Goal: Check status: Check status

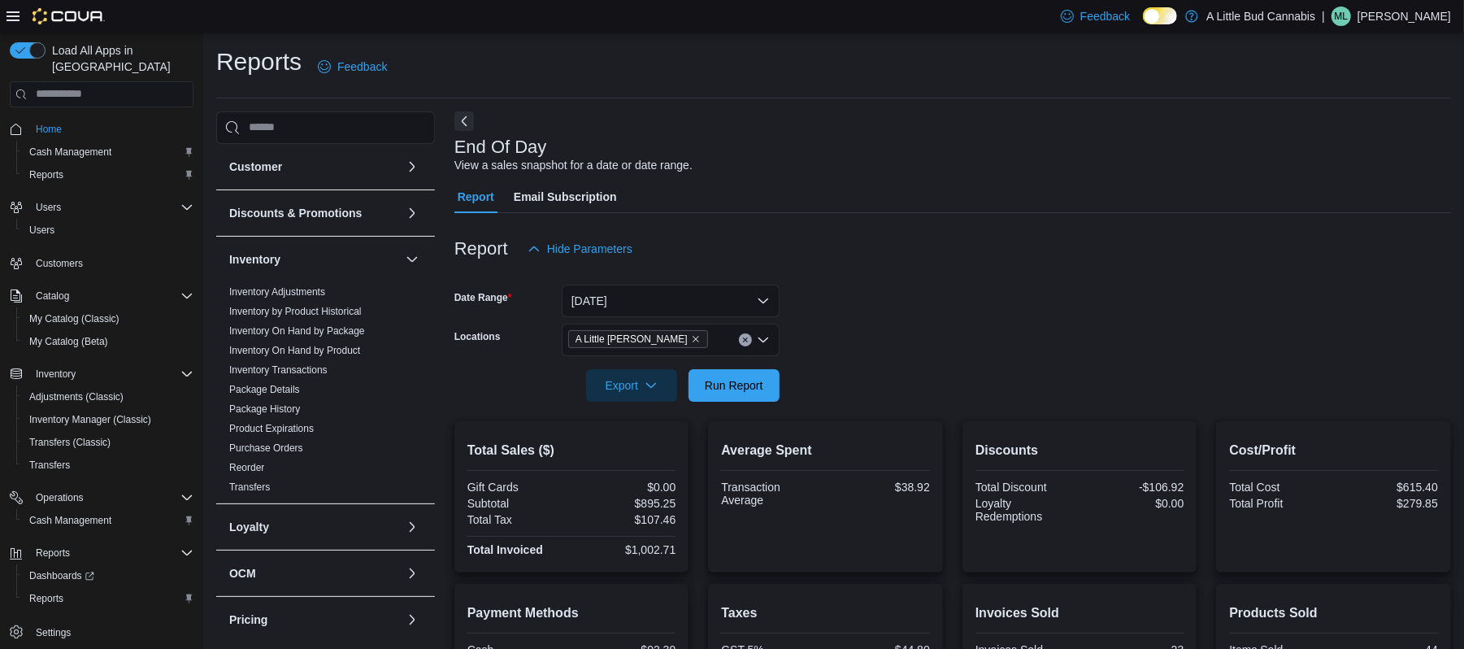
scroll to position [428, 0]
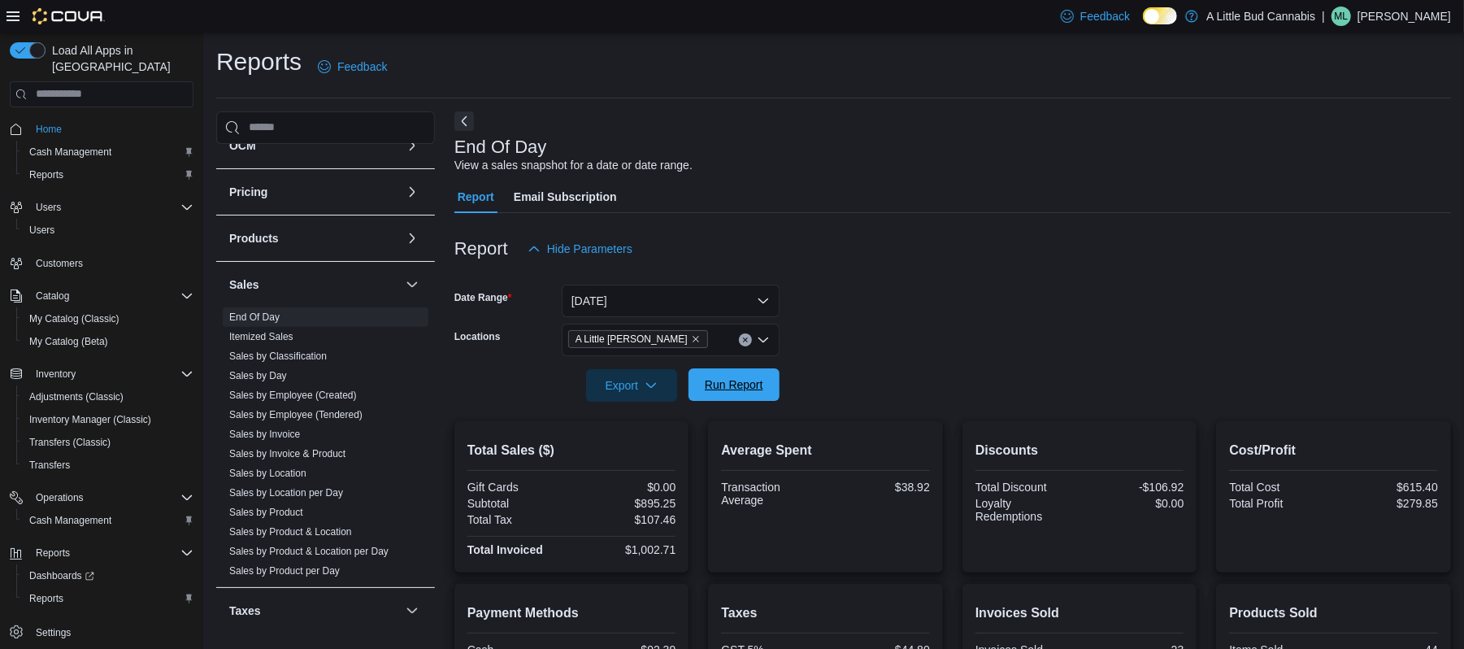
click at [748, 394] on span "Run Report" at bounding box center [734, 384] width 72 height 33
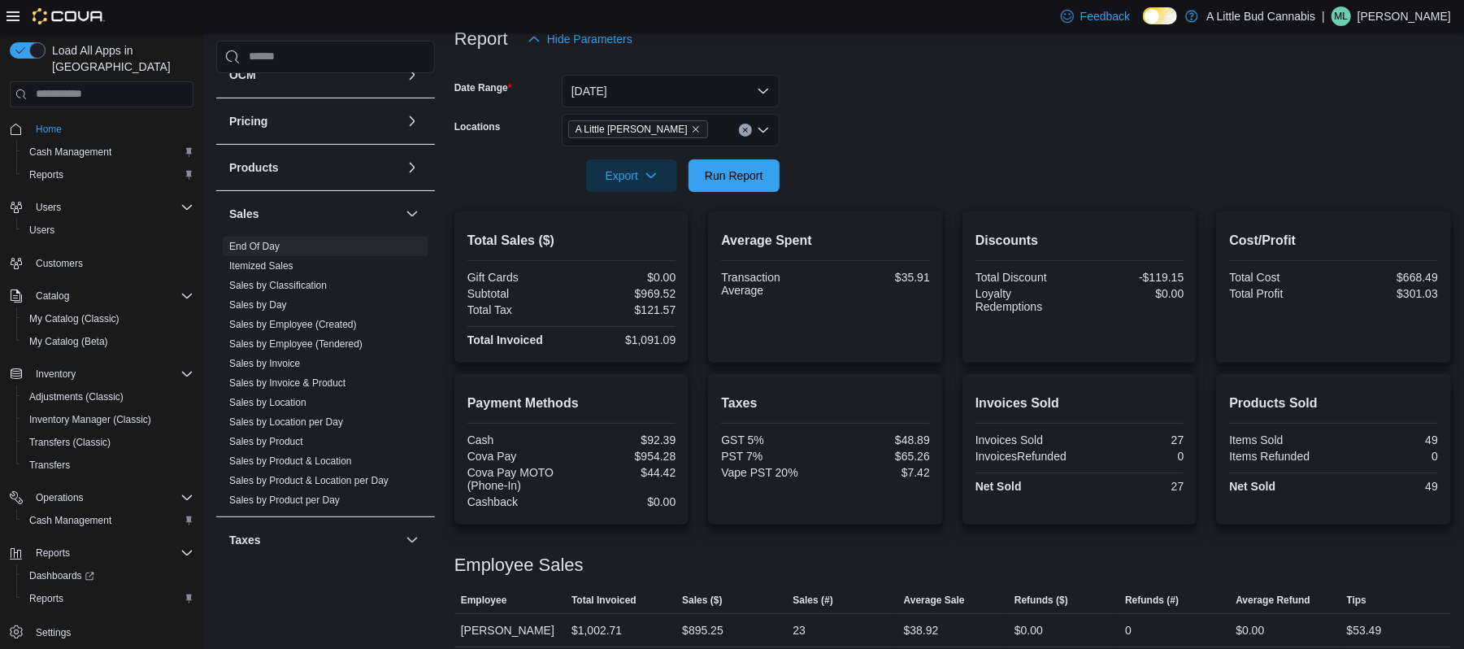
scroll to position [254, 0]
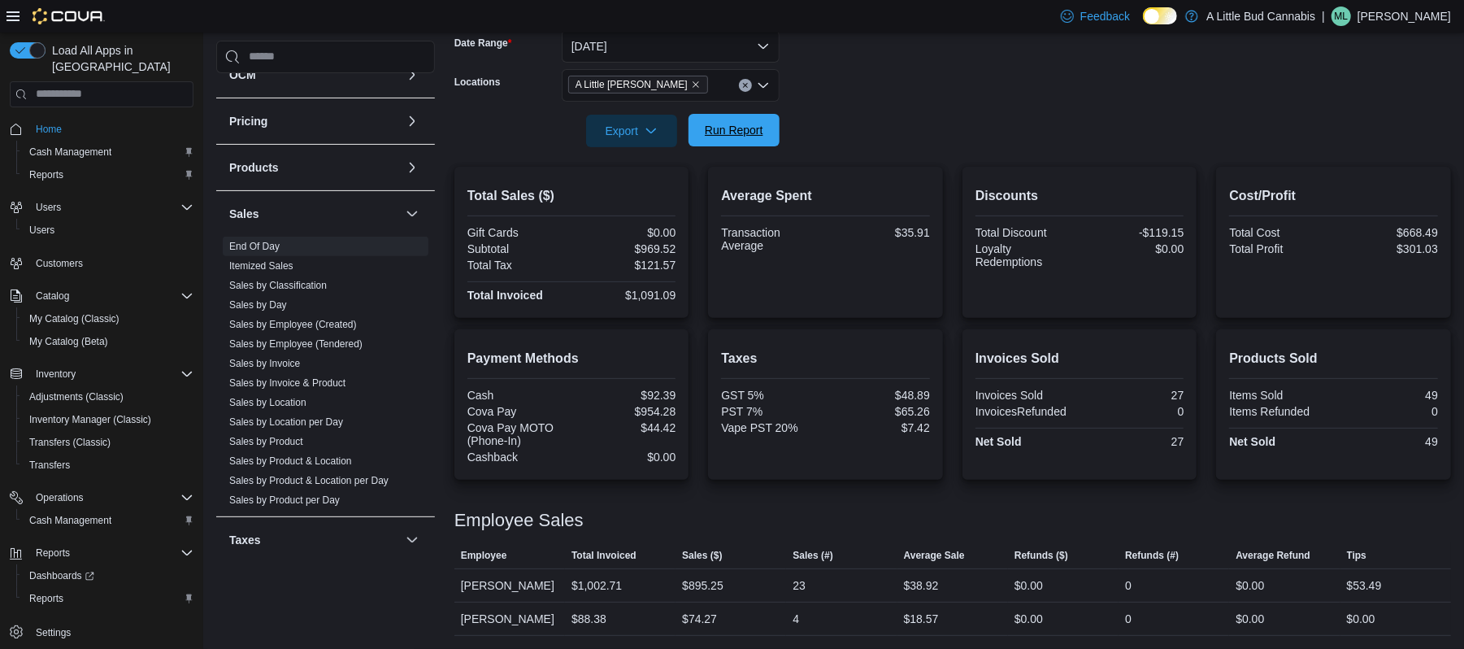
click at [755, 115] on span "Run Report" at bounding box center [734, 130] width 72 height 33
click at [756, 130] on span "Run Report" at bounding box center [734, 130] width 59 height 16
click at [753, 137] on span "Run Report" at bounding box center [734, 130] width 59 height 16
click at [736, 119] on span "Run Report" at bounding box center [734, 130] width 72 height 33
click at [723, 114] on span "Run Report" at bounding box center [734, 130] width 72 height 33
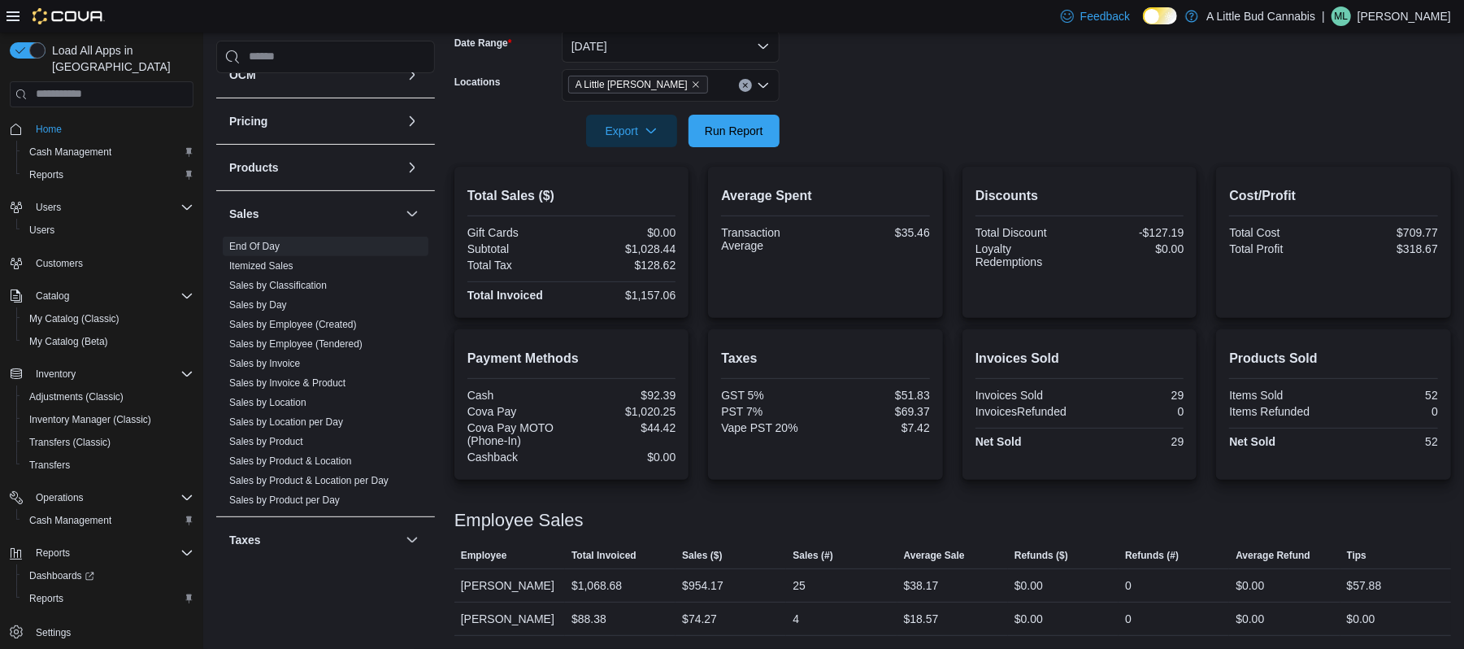
click at [735, 29] on div "Feedback Dark Mode A Little Bud Cannabis | ML [PERSON_NAME]" at bounding box center [732, 16] width 1464 height 33
click at [725, 42] on button "[DATE]" at bounding box center [671, 46] width 218 height 33
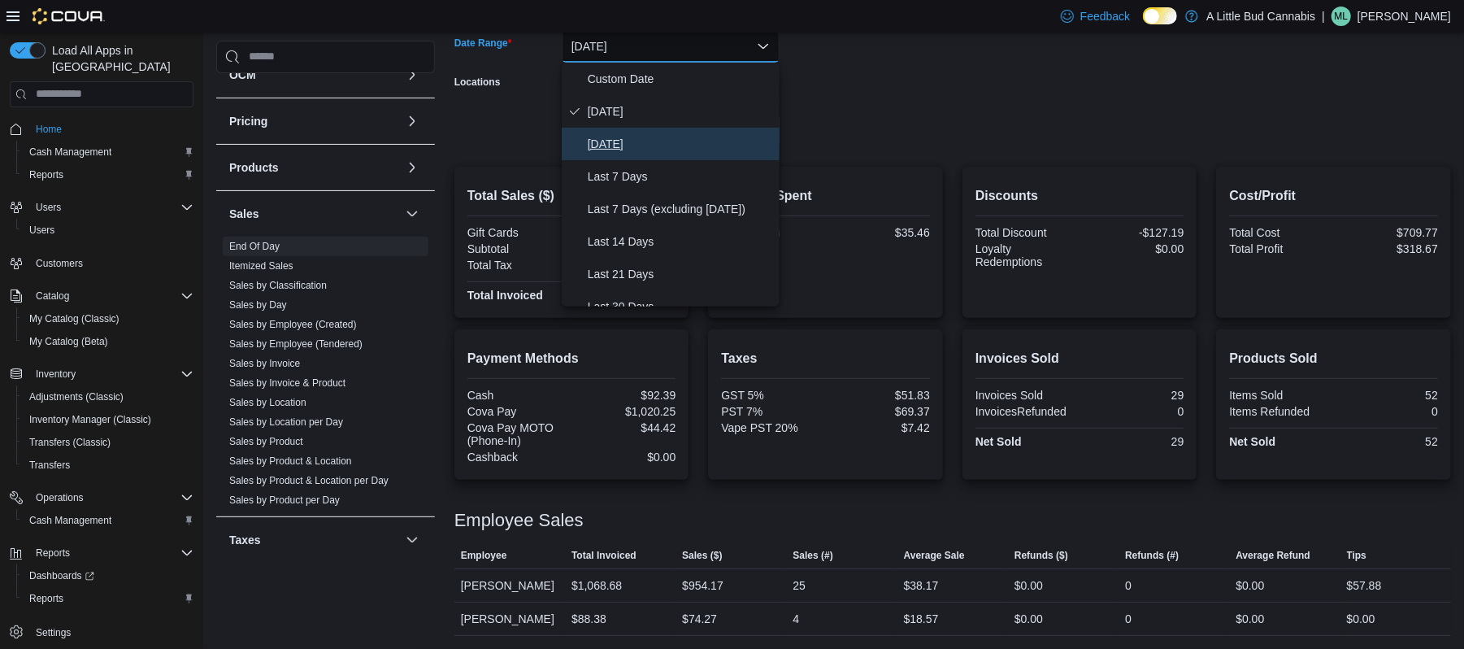
click at [654, 145] on span "[DATE]" at bounding box center [680, 144] width 185 height 20
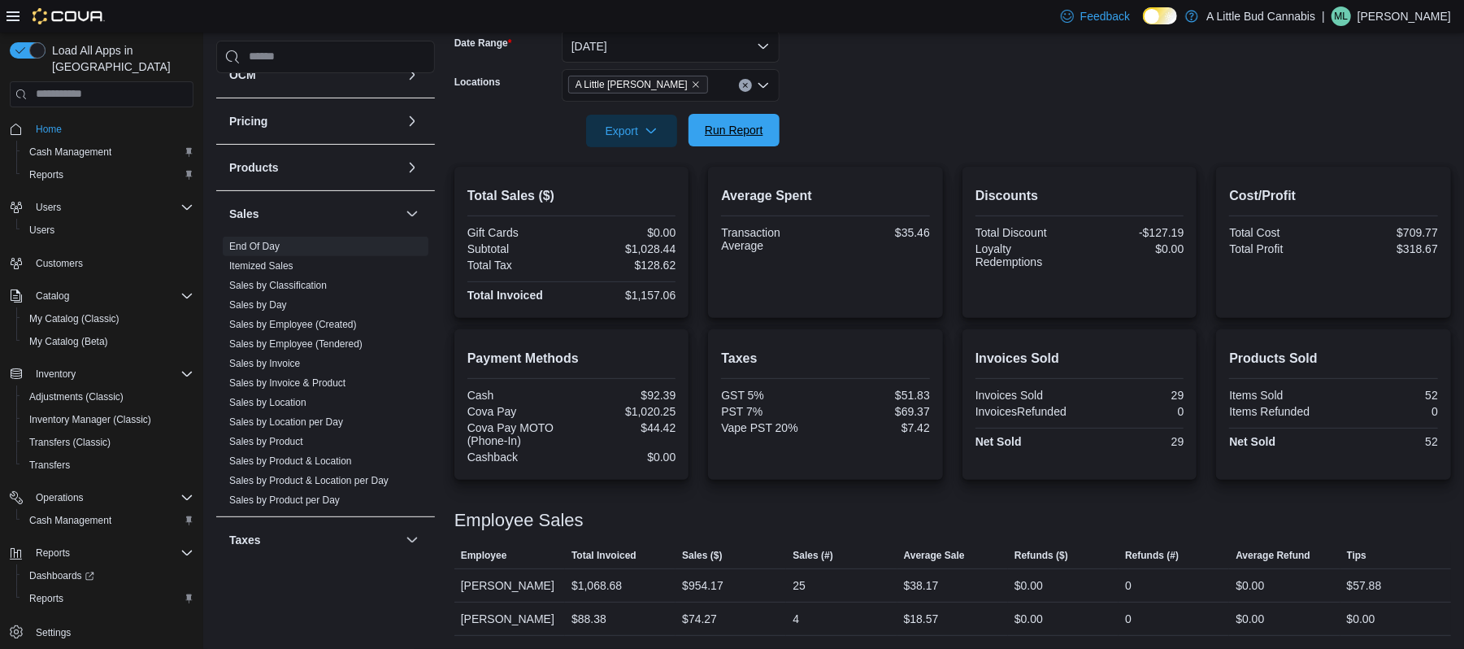
click at [758, 118] on span "Run Report" at bounding box center [734, 130] width 72 height 33
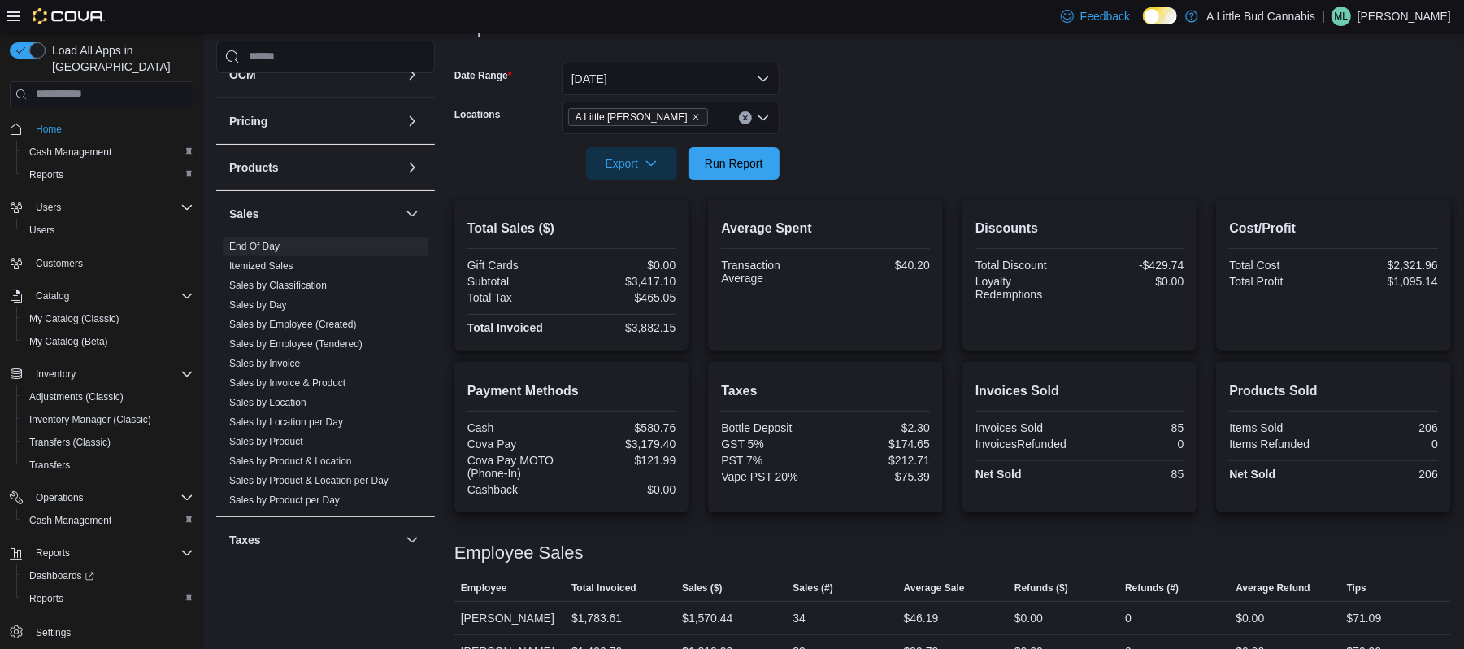
scroll to position [221, 0]
click at [767, 118] on icon "Open list of options" at bounding box center [763, 118] width 10 height 5
click at [759, 72] on button "[DATE]" at bounding box center [671, 79] width 218 height 33
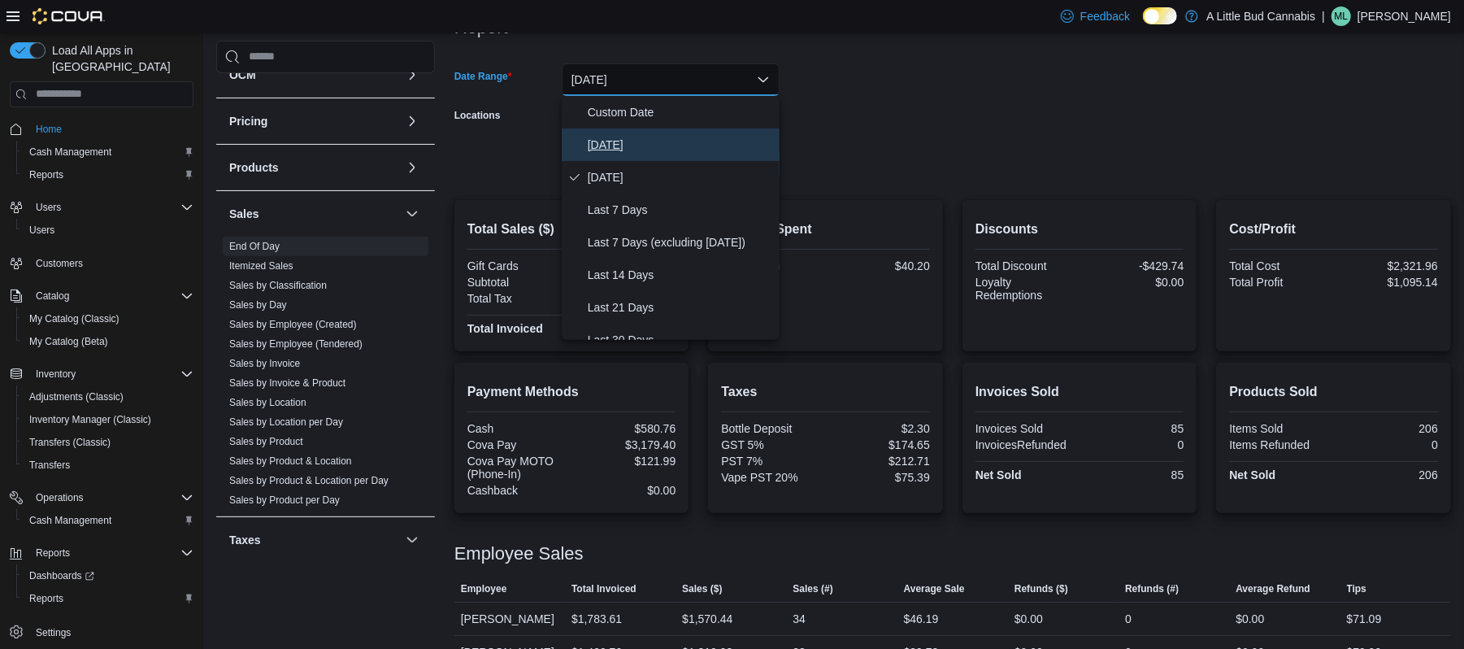
click at [673, 128] on button "[DATE]" at bounding box center [671, 144] width 218 height 33
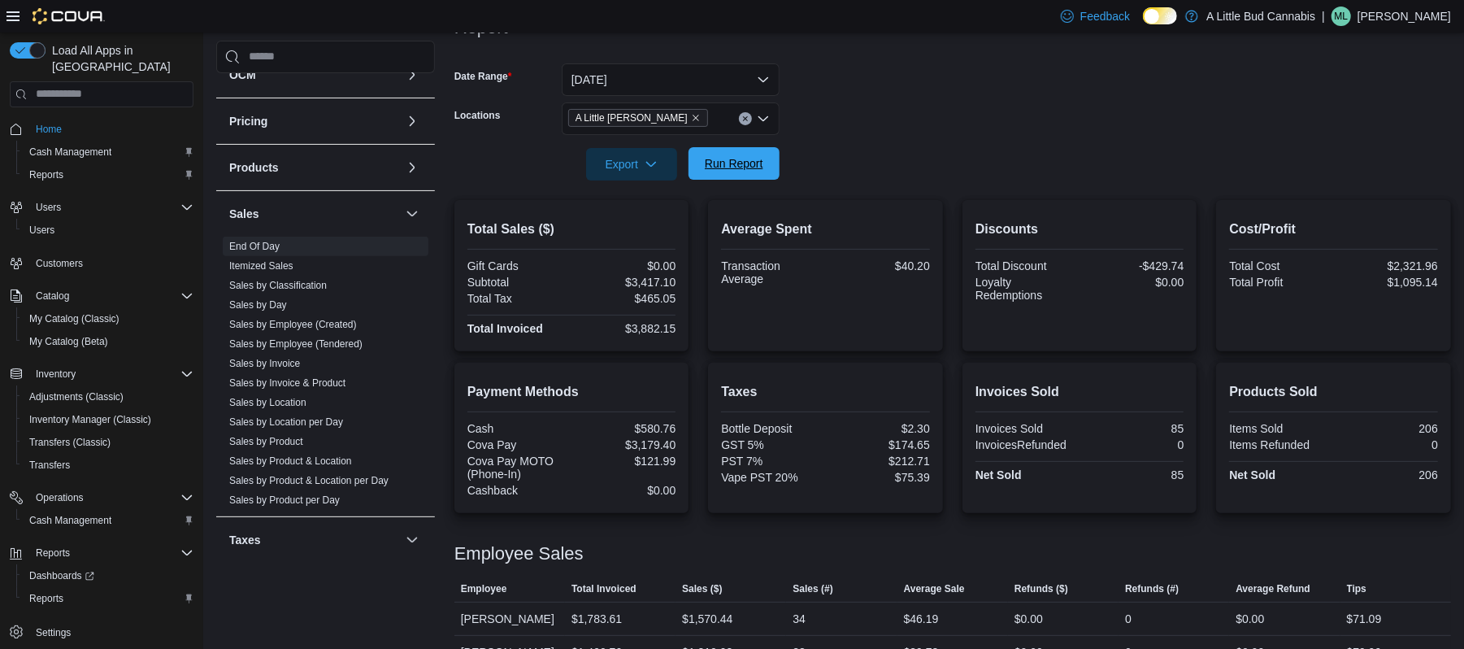
click at [745, 156] on span "Run Report" at bounding box center [734, 163] width 59 height 16
